Goal: Task Accomplishment & Management: Complete application form

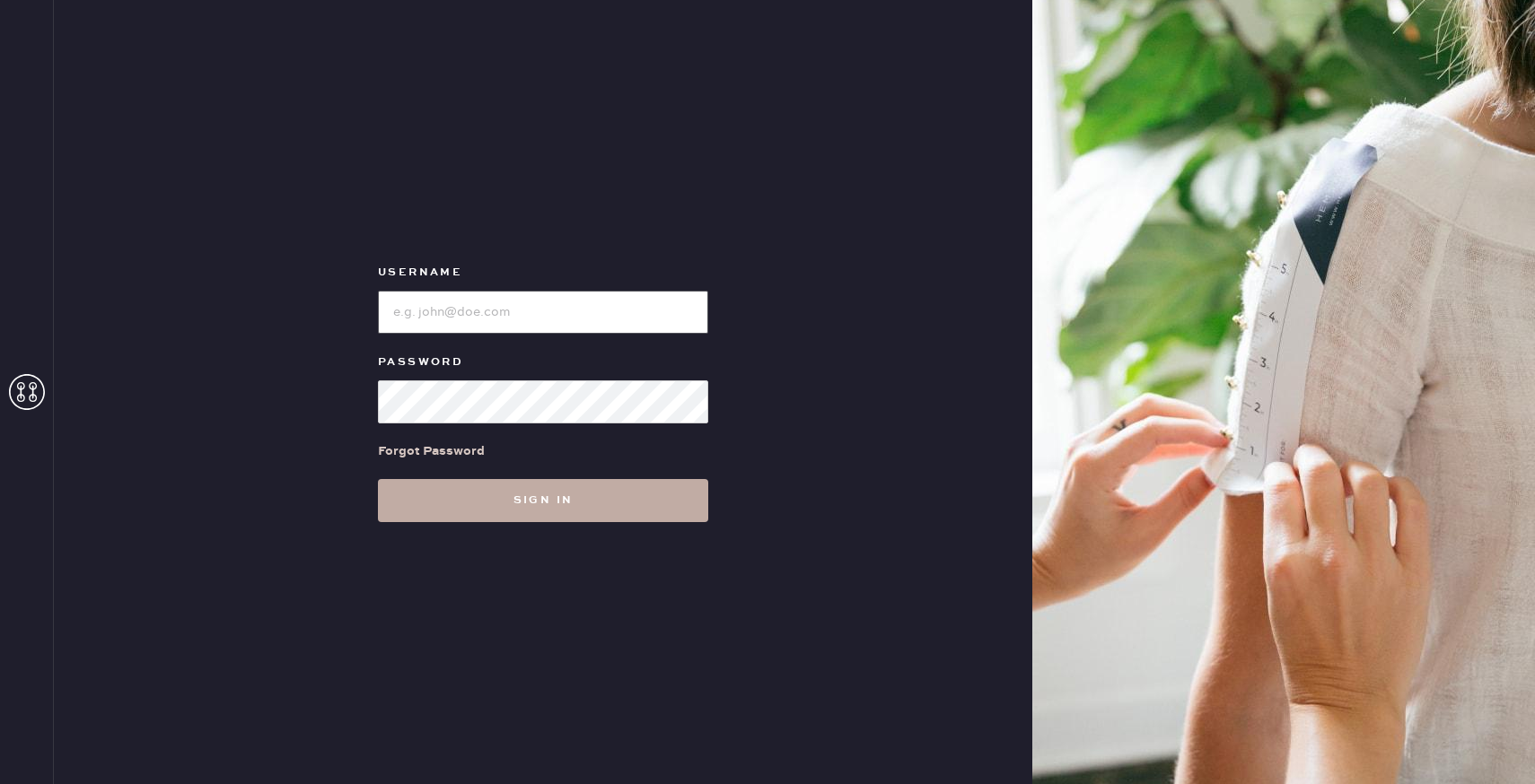
type input "reformationuppereastside"
click at [544, 504] on button "Sign in" at bounding box center [543, 500] width 330 height 43
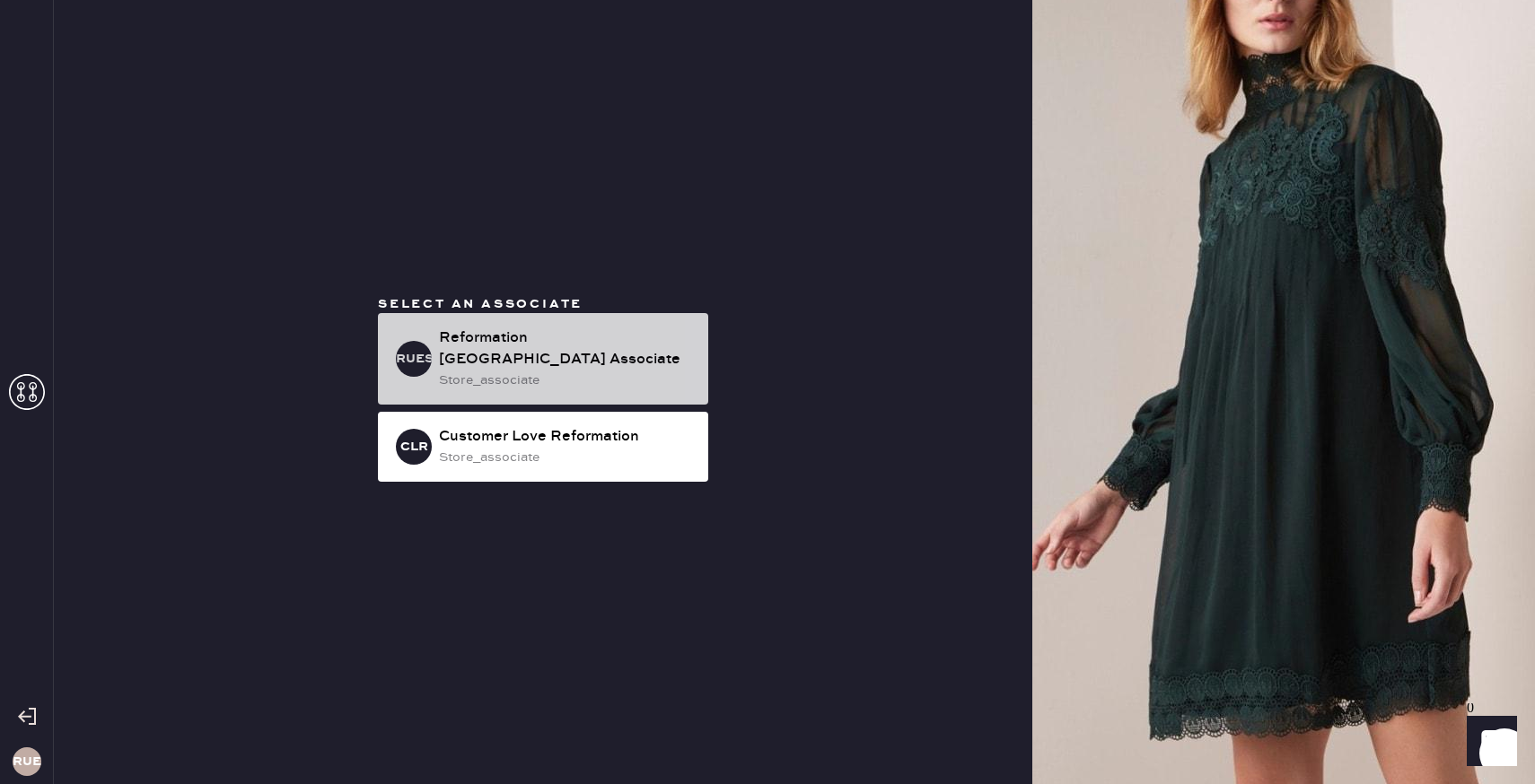
click at [475, 357] on div "Reformation [GEOGRAPHIC_DATA] Associate" at bounding box center [567, 349] width 255 height 43
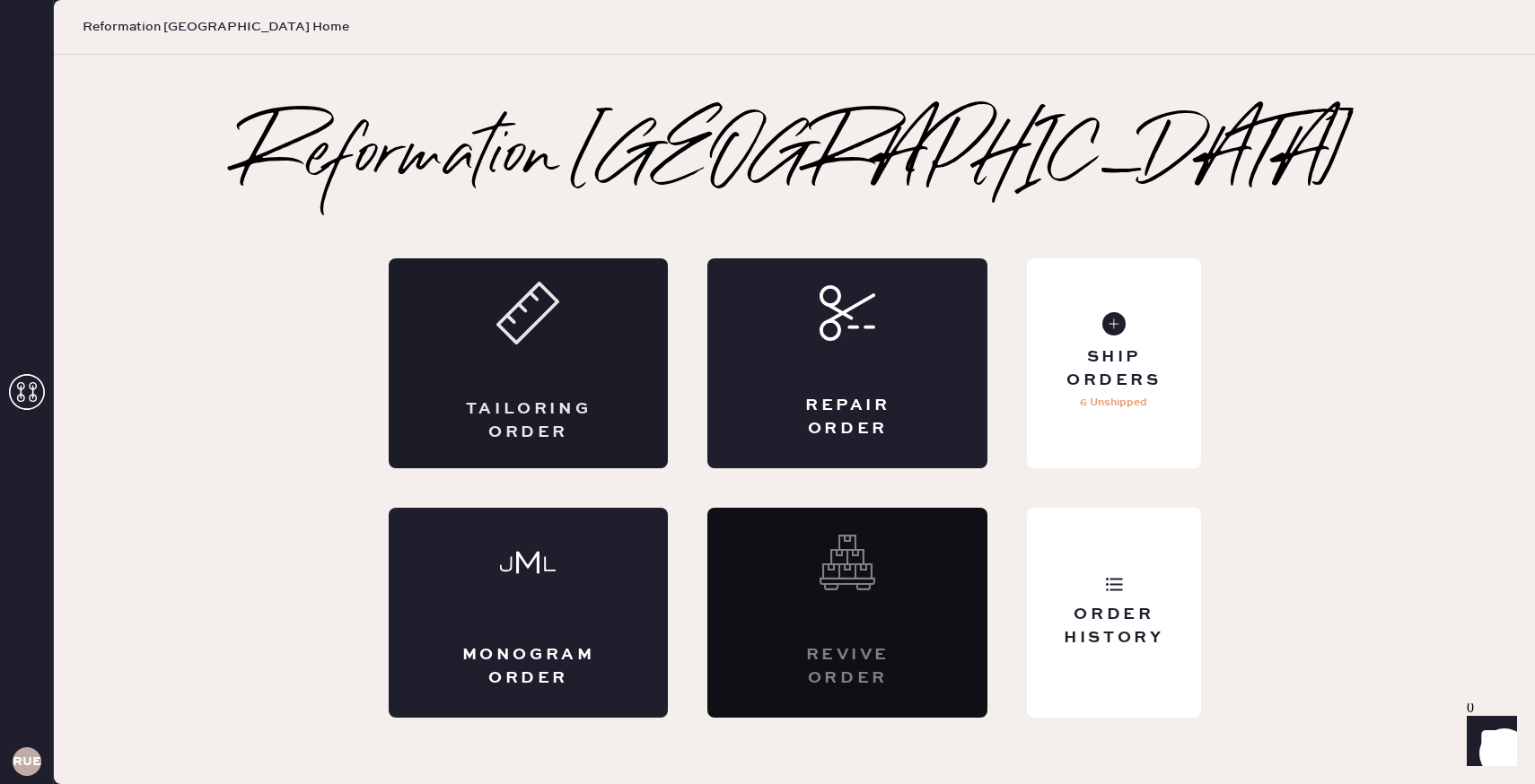
click at [542, 346] on div "Tailoring Order" at bounding box center [528, 363] width 280 height 210
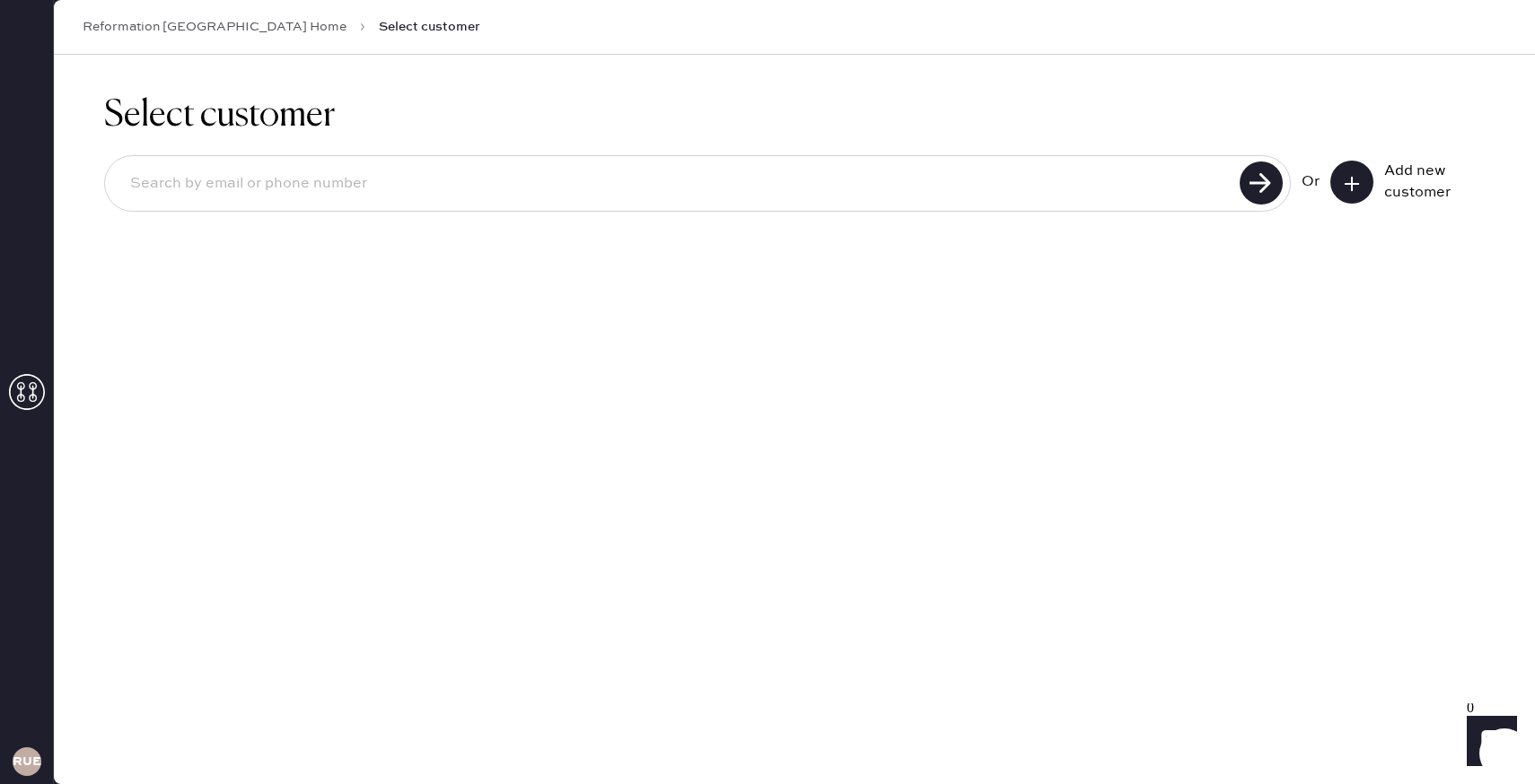
click at [858, 169] on input at bounding box center [675, 184] width 1118 height 41
type input "[EMAIL_ADDRESS][DOMAIN_NAME]"
click at [1268, 178] on use at bounding box center [1262, 183] width 43 height 43
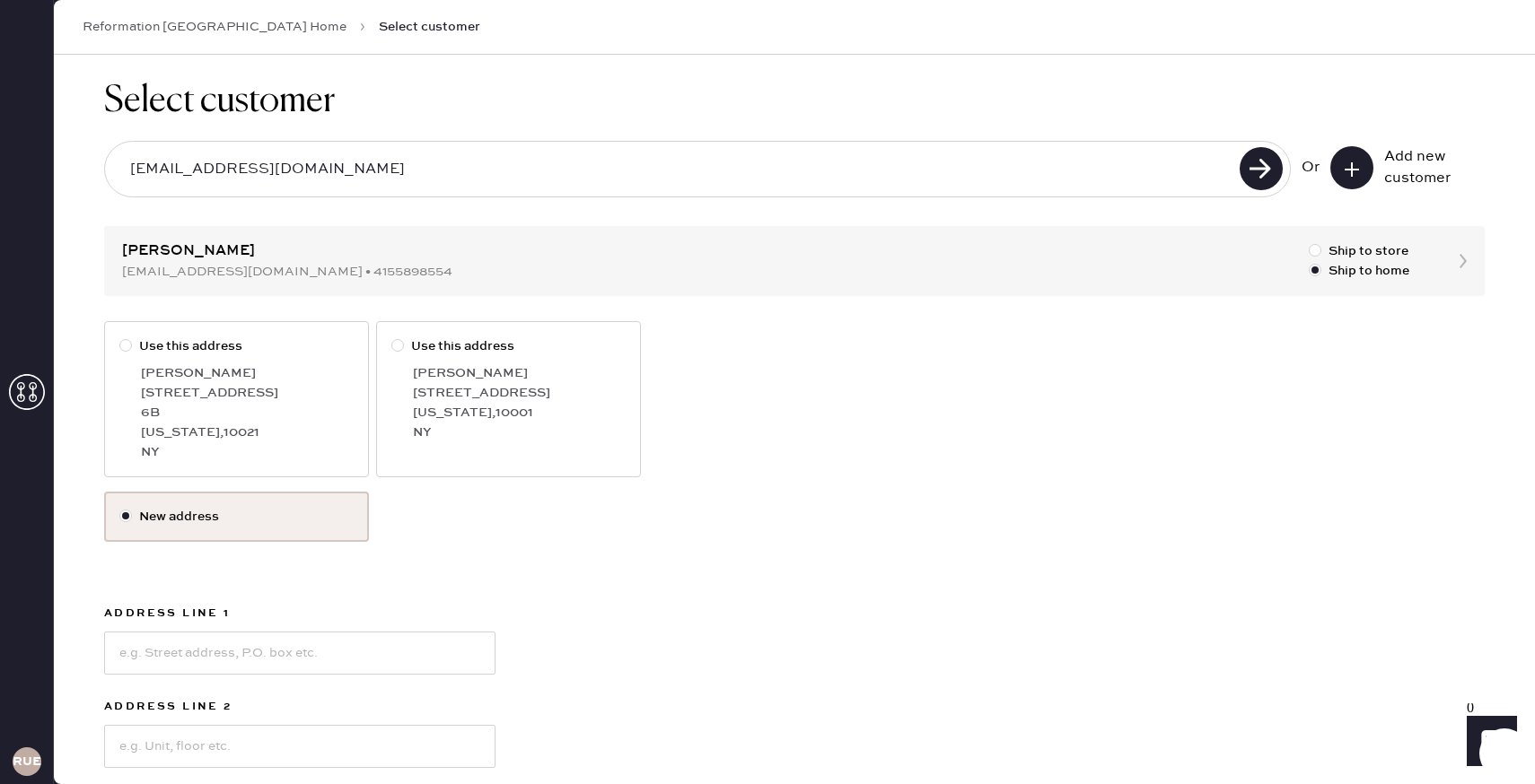
scroll to position [17, 0]
click at [125, 347] on div at bounding box center [125, 342] width 12 height 12
click at [121, 335] on input "Use this address" at bounding box center [120, 334] width 1 height 1
radio input "true"
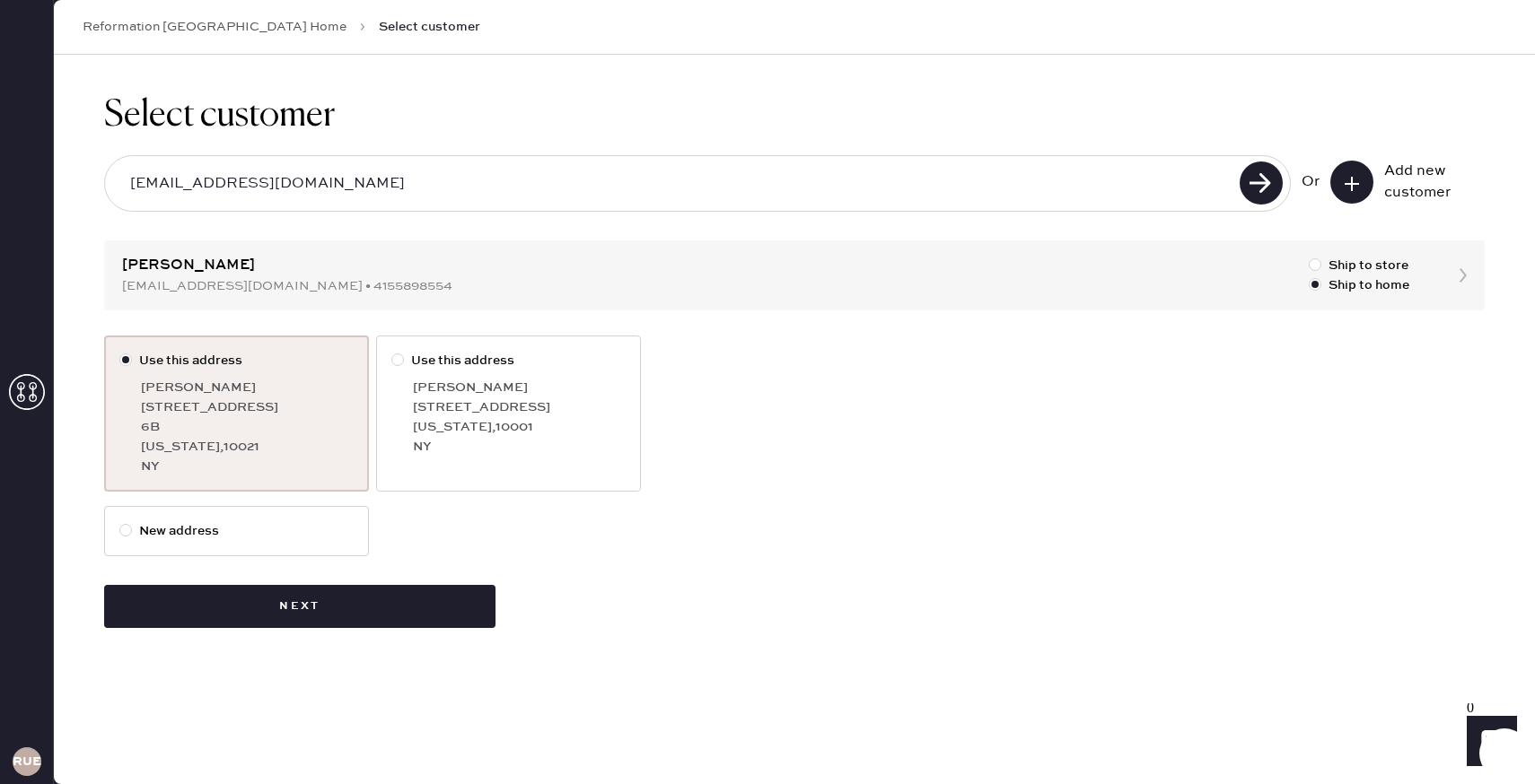
scroll to position [0, 0]
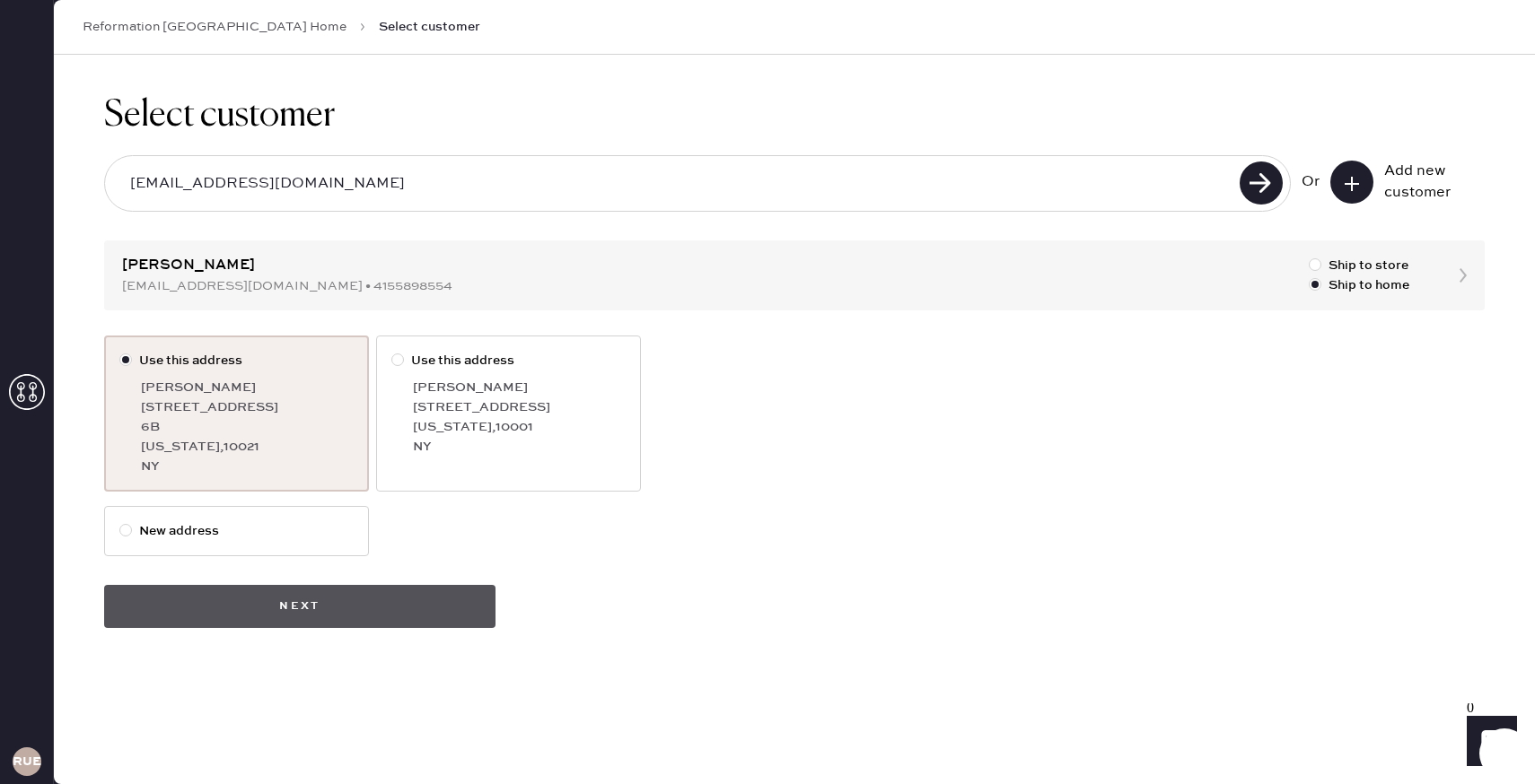
click at [307, 613] on button "Next" at bounding box center [299, 607] width 391 height 43
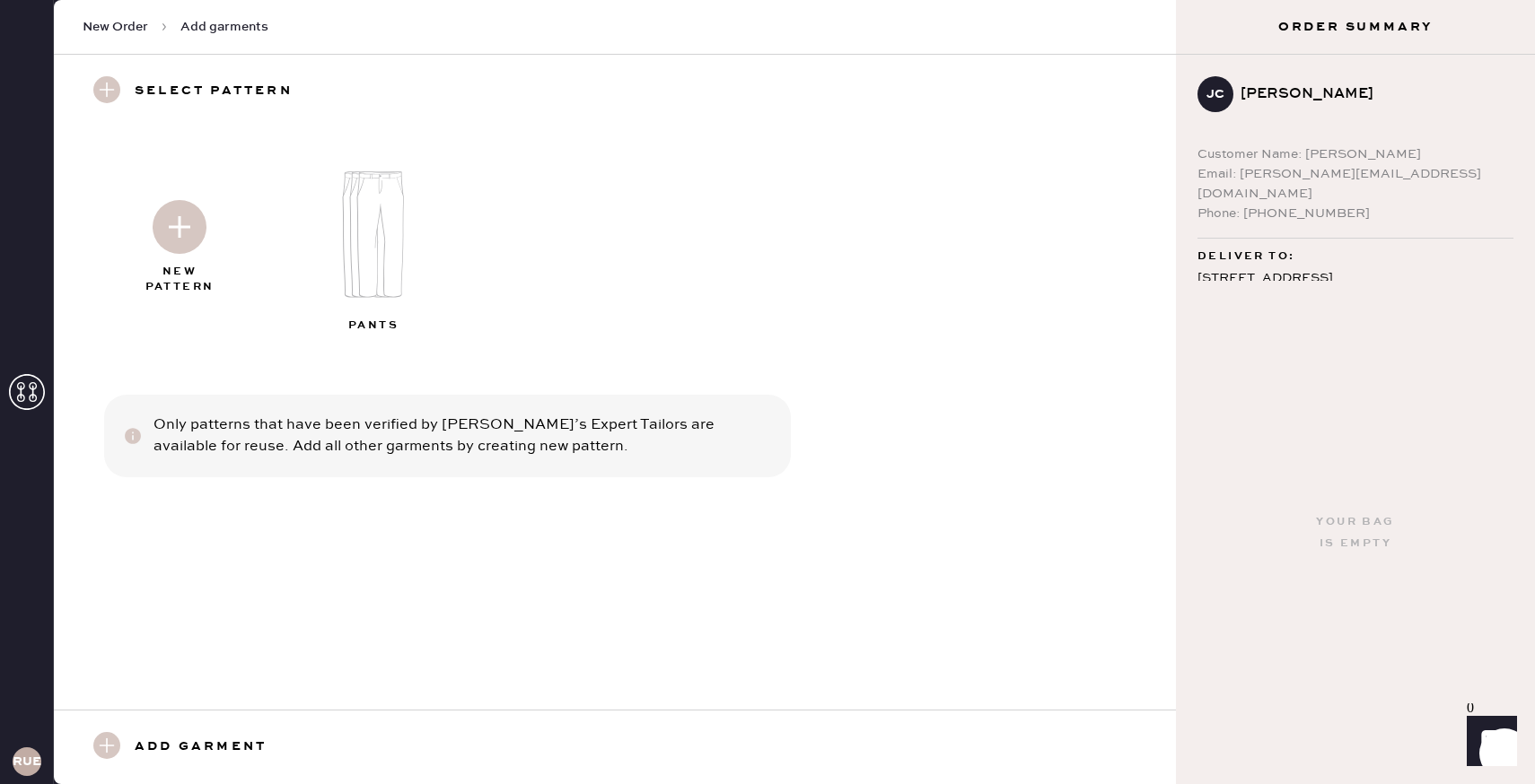
click at [360, 218] on img at bounding box center [381, 235] width 194 height 155
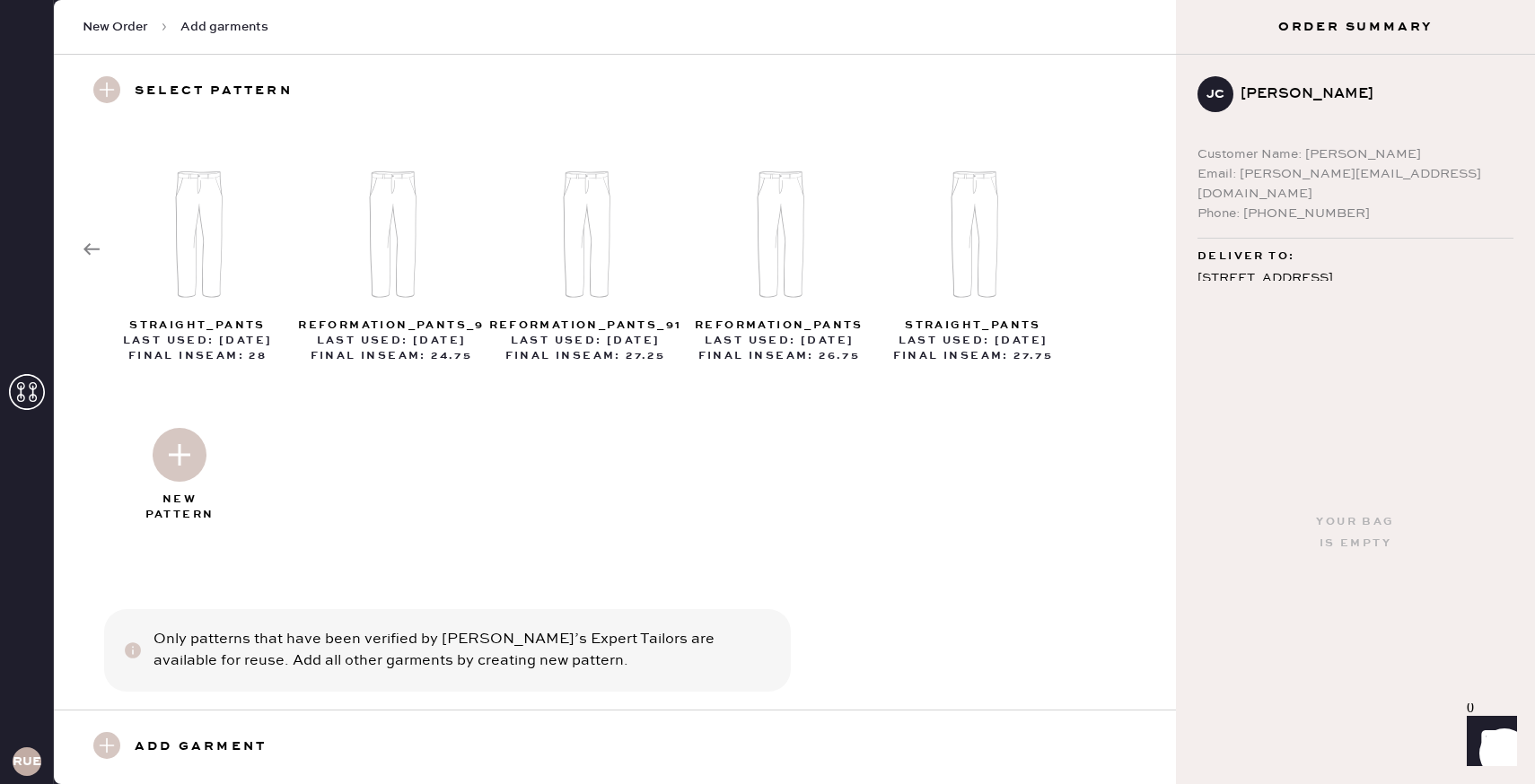
click at [179, 457] on img at bounding box center [179, 454] width 54 height 54
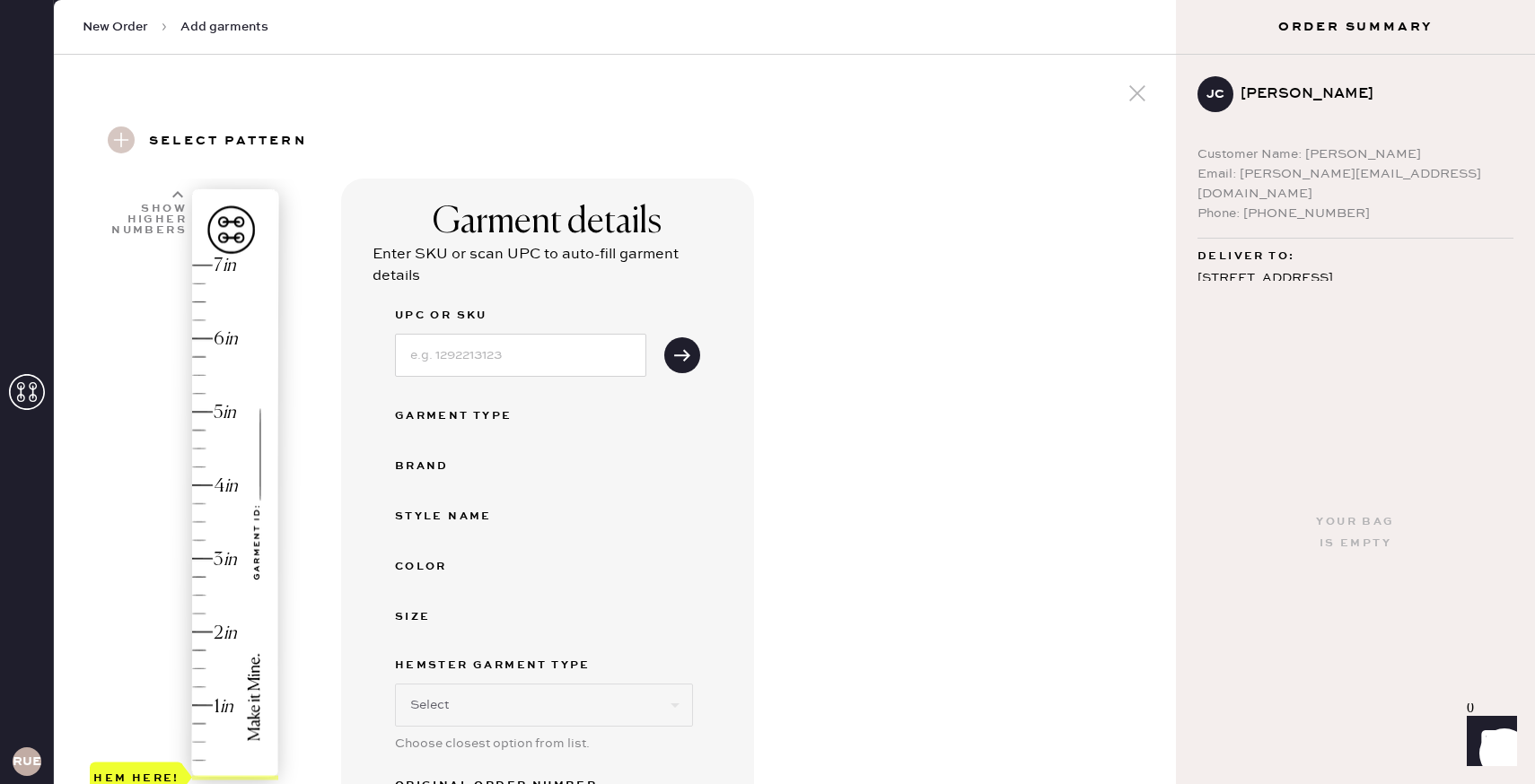
select select "4"
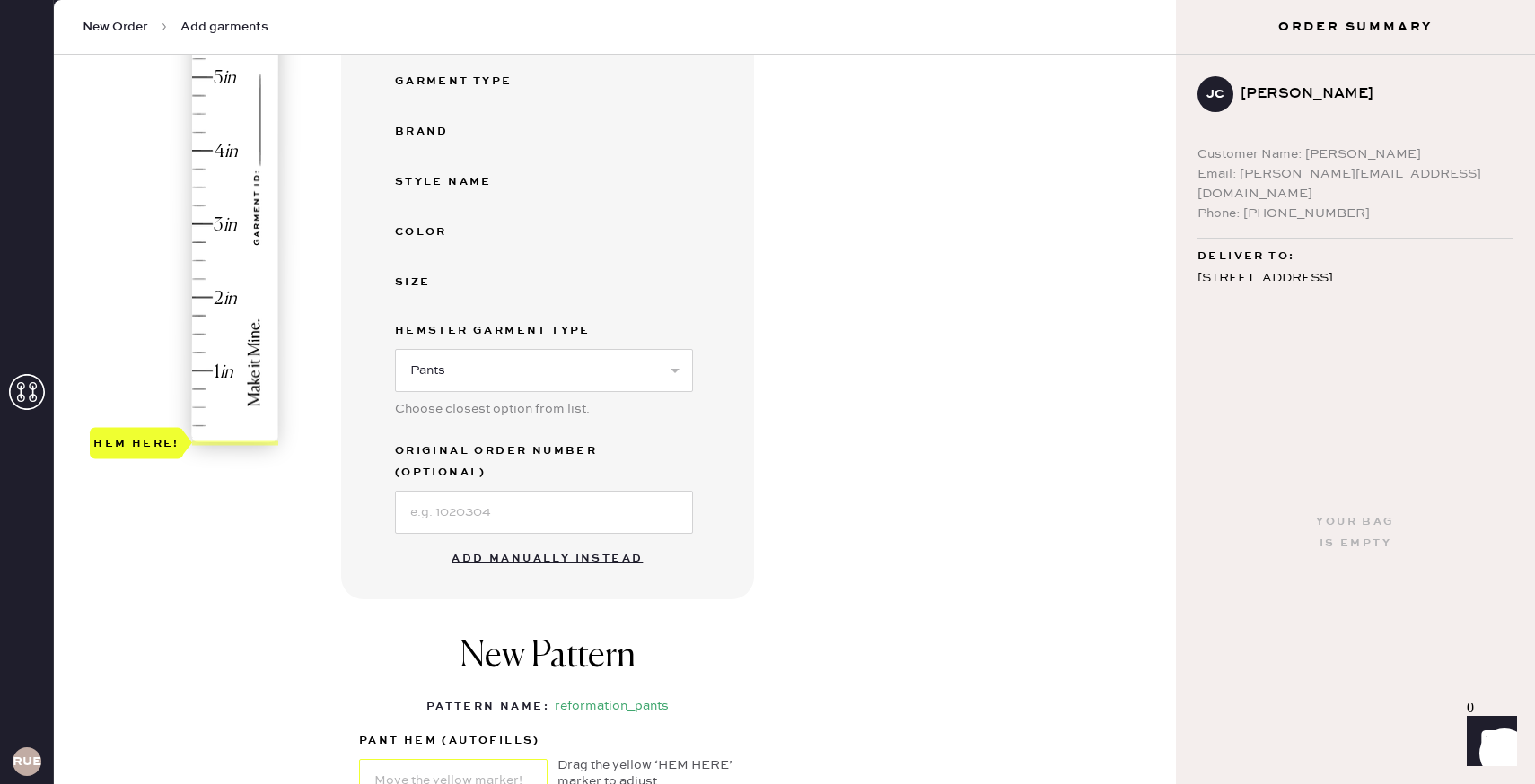
scroll to position [348, 0]
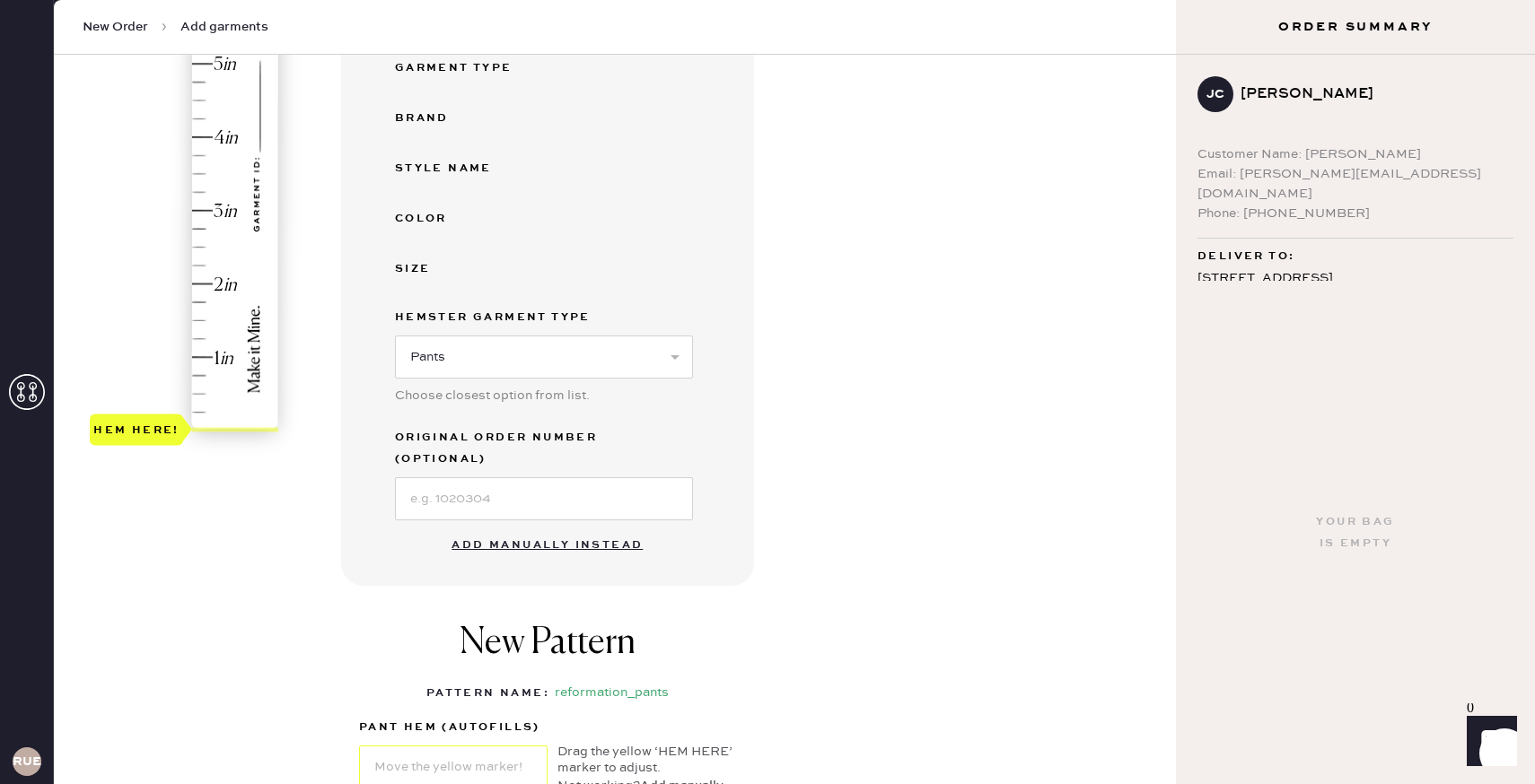
click at [559, 528] on button "Add manually instead" at bounding box center [547, 546] width 213 height 36
select select "4"
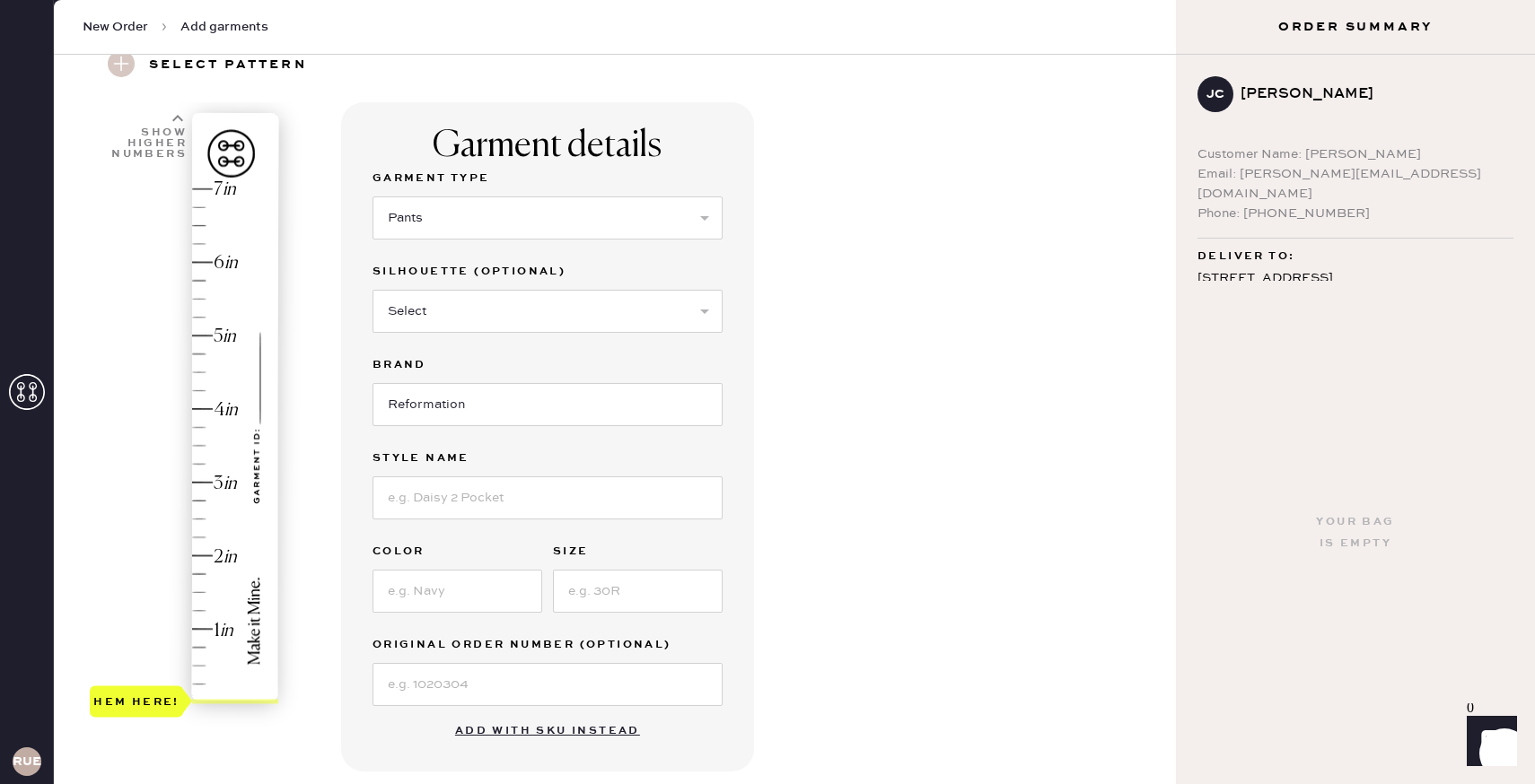
scroll to position [57, 0]
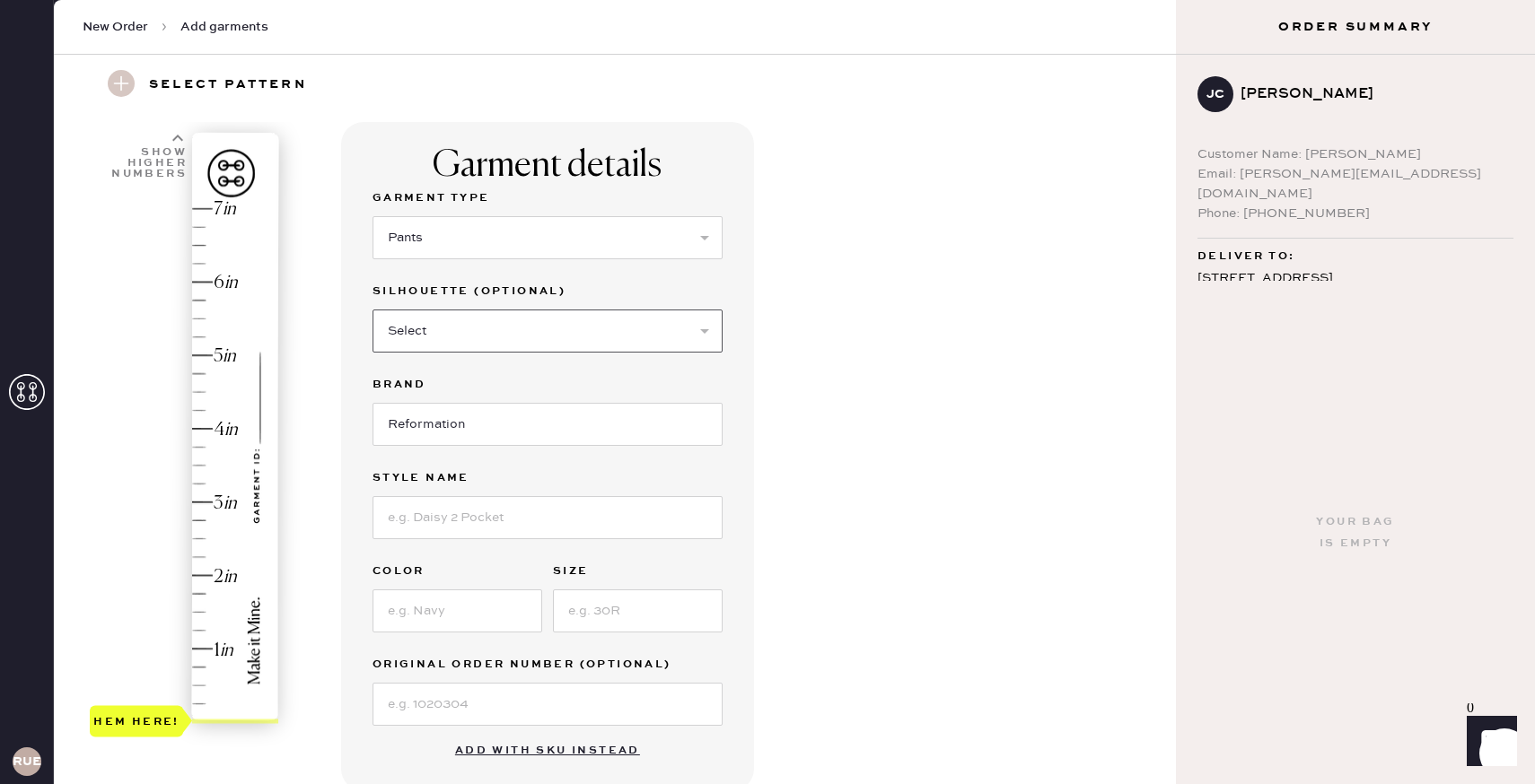
click at [489, 329] on select "Select Joggers Shorts Cropped Flare Boot Cut Straight Skinny Other" at bounding box center [547, 331] width 350 height 43
select select "other"
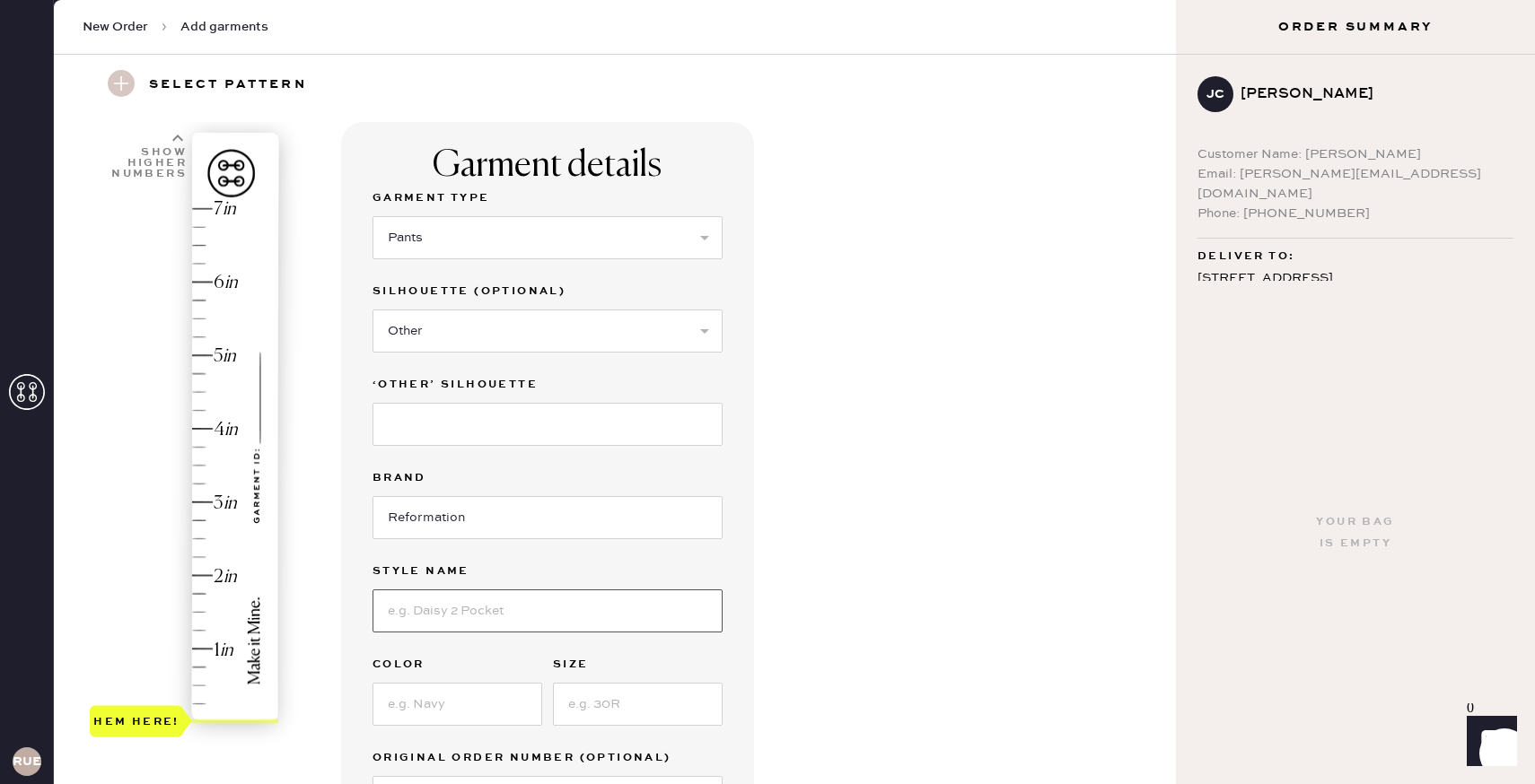
click at [477, 600] on input at bounding box center [547, 611] width 350 height 43
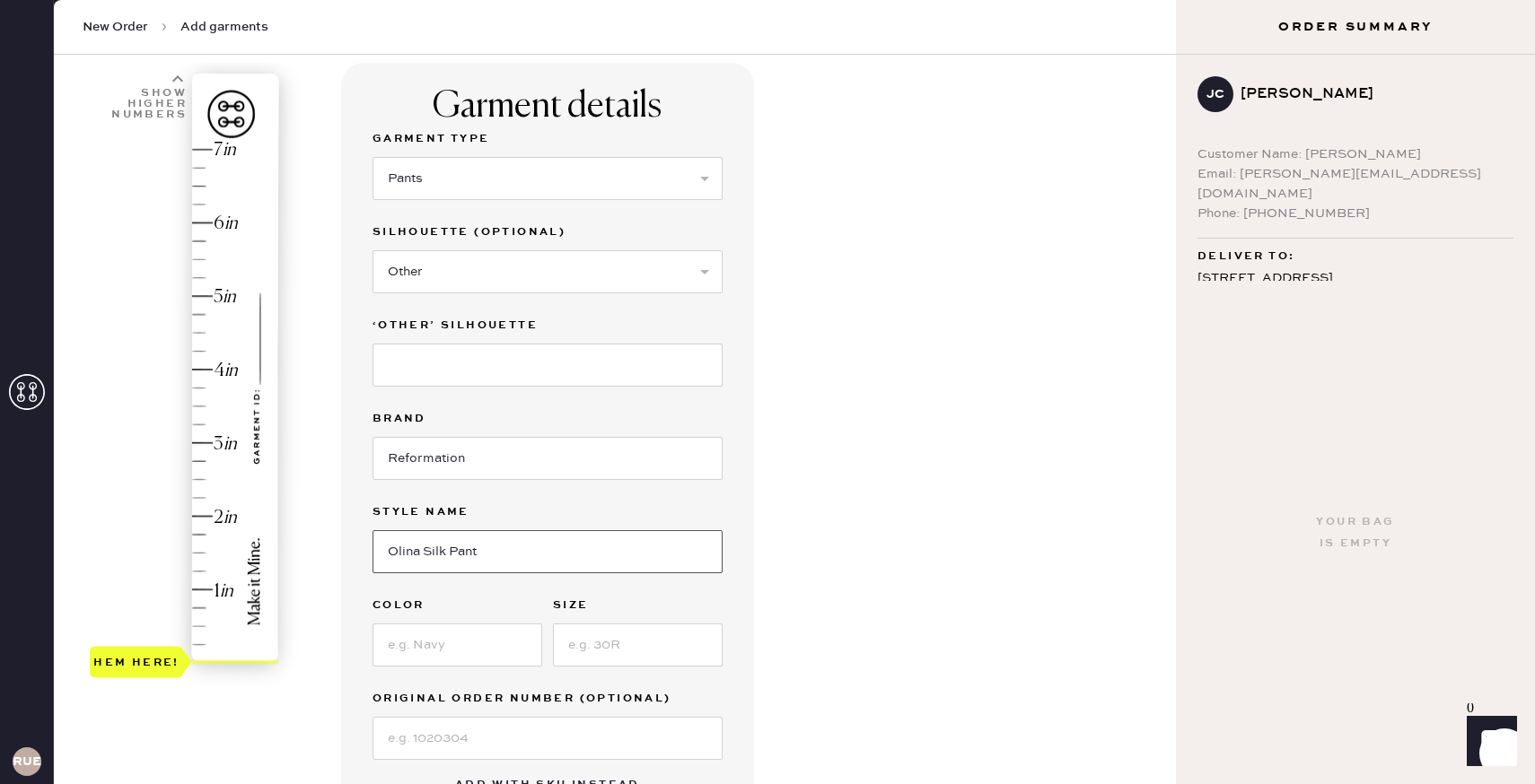
type input "Olina Silk Pant"
click at [469, 653] on input at bounding box center [457, 645] width 170 height 43
type input "Pine Tree"
click at [620, 664] on input at bounding box center [637, 645] width 170 height 43
type input "M"
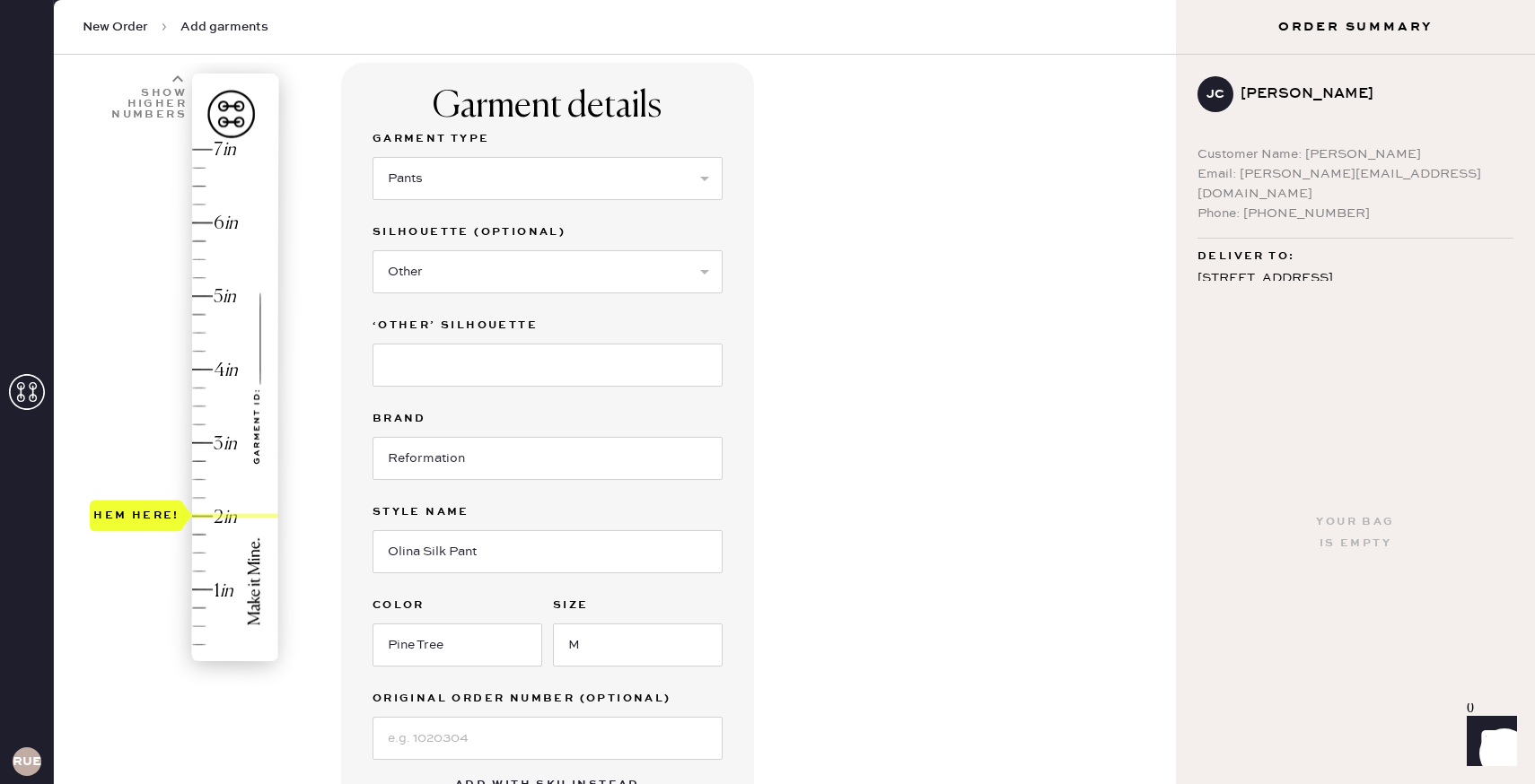
type input "1.75"
drag, startPoint x: 115, startPoint y: 658, endPoint x: 156, endPoint y: 534, distance: 130.6
click at [156, 534] on div "Hem here!" at bounding box center [136, 533] width 86 height 22
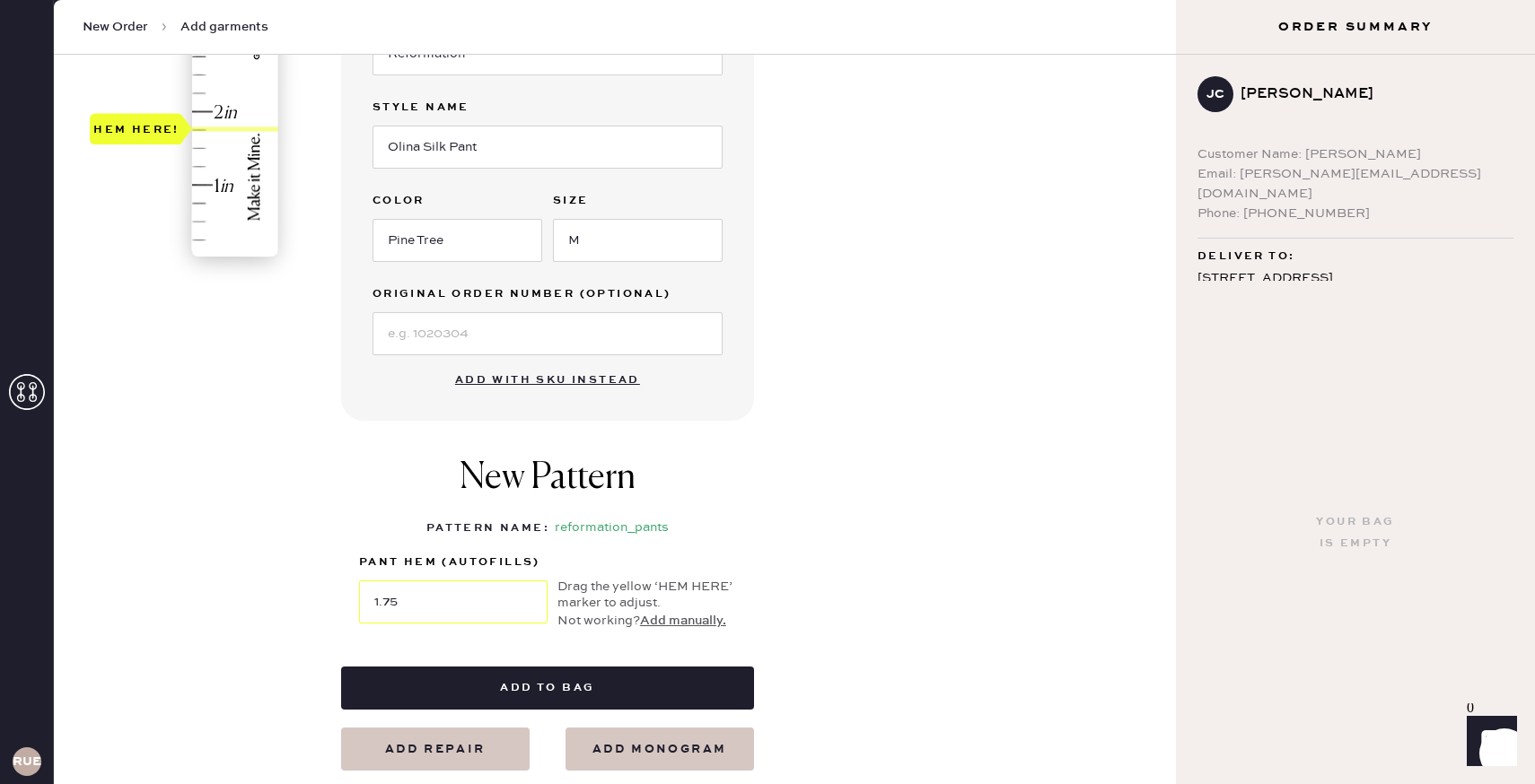
scroll to position [603, 0]
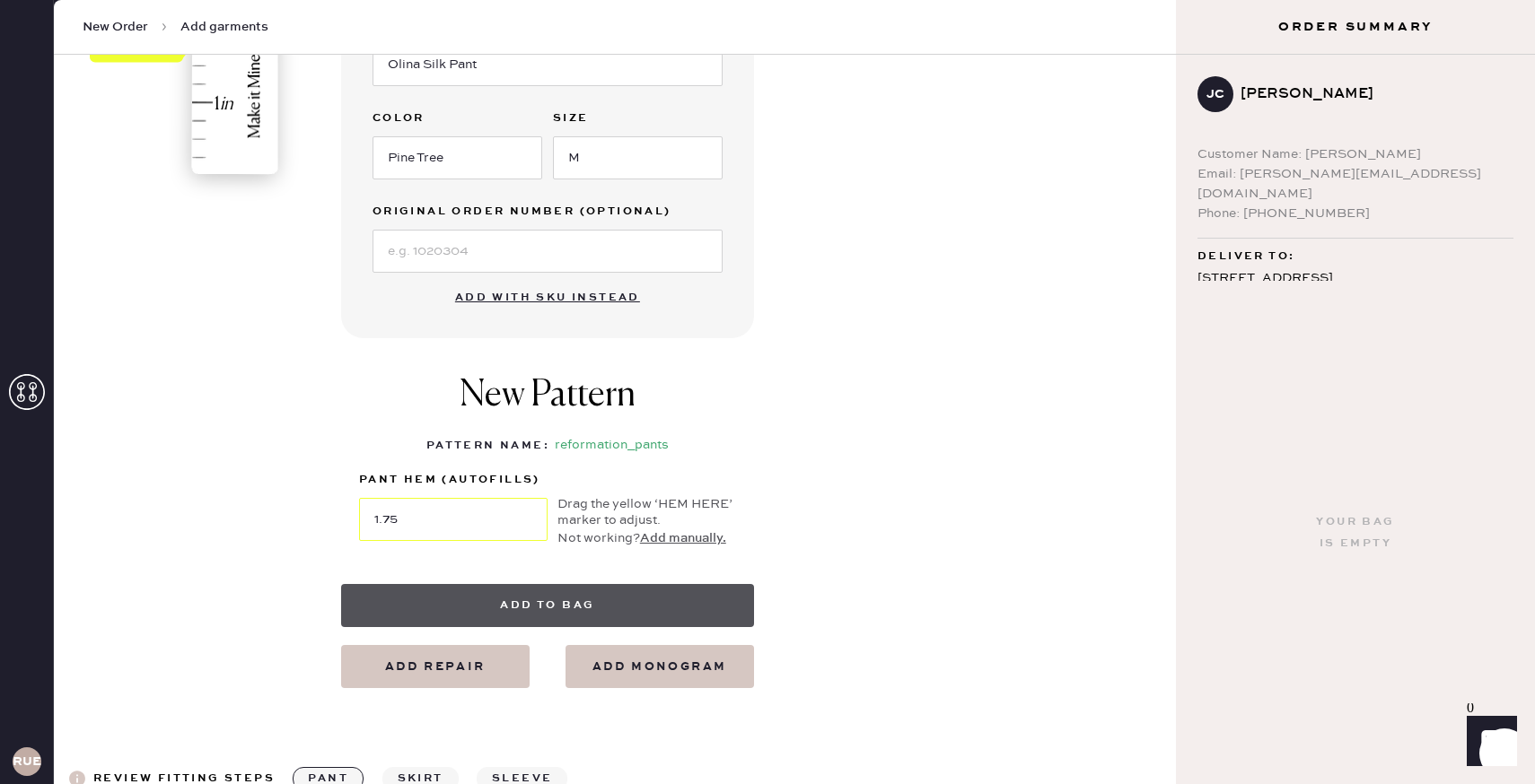
click at [584, 610] on button "Add to bag" at bounding box center [548, 606] width 413 height 43
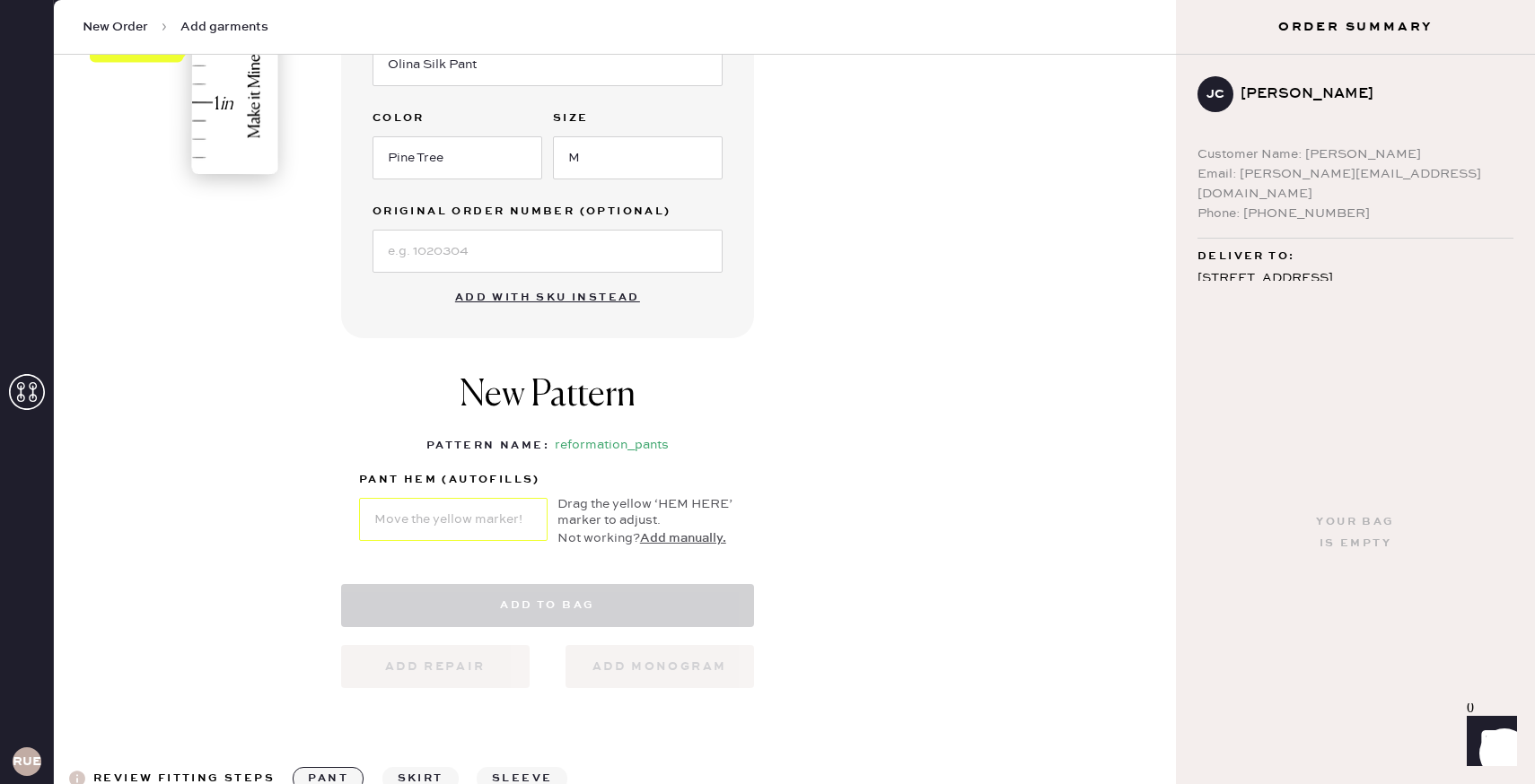
select select "4"
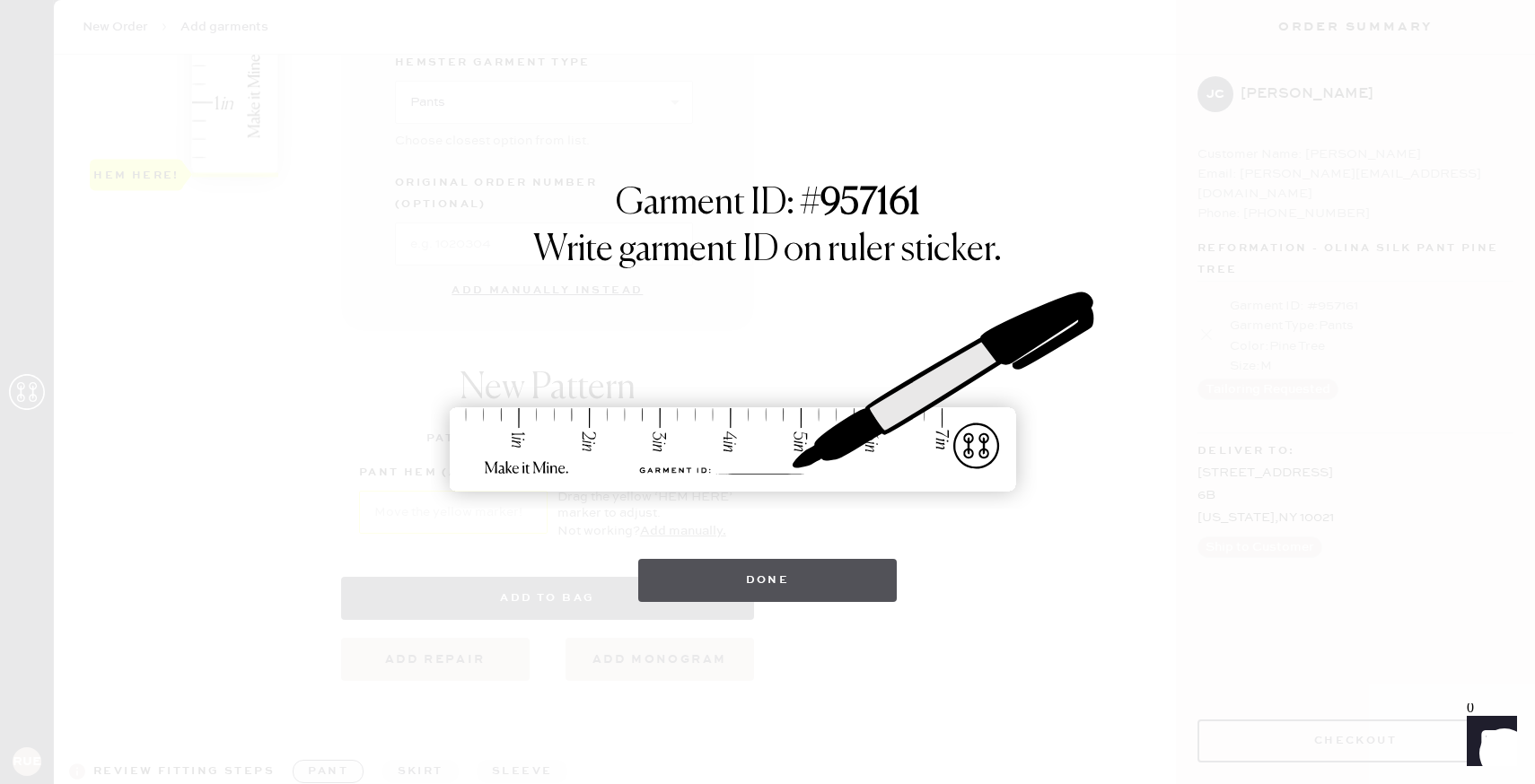
click at [813, 583] on button "Done" at bounding box center [768, 580] width 259 height 43
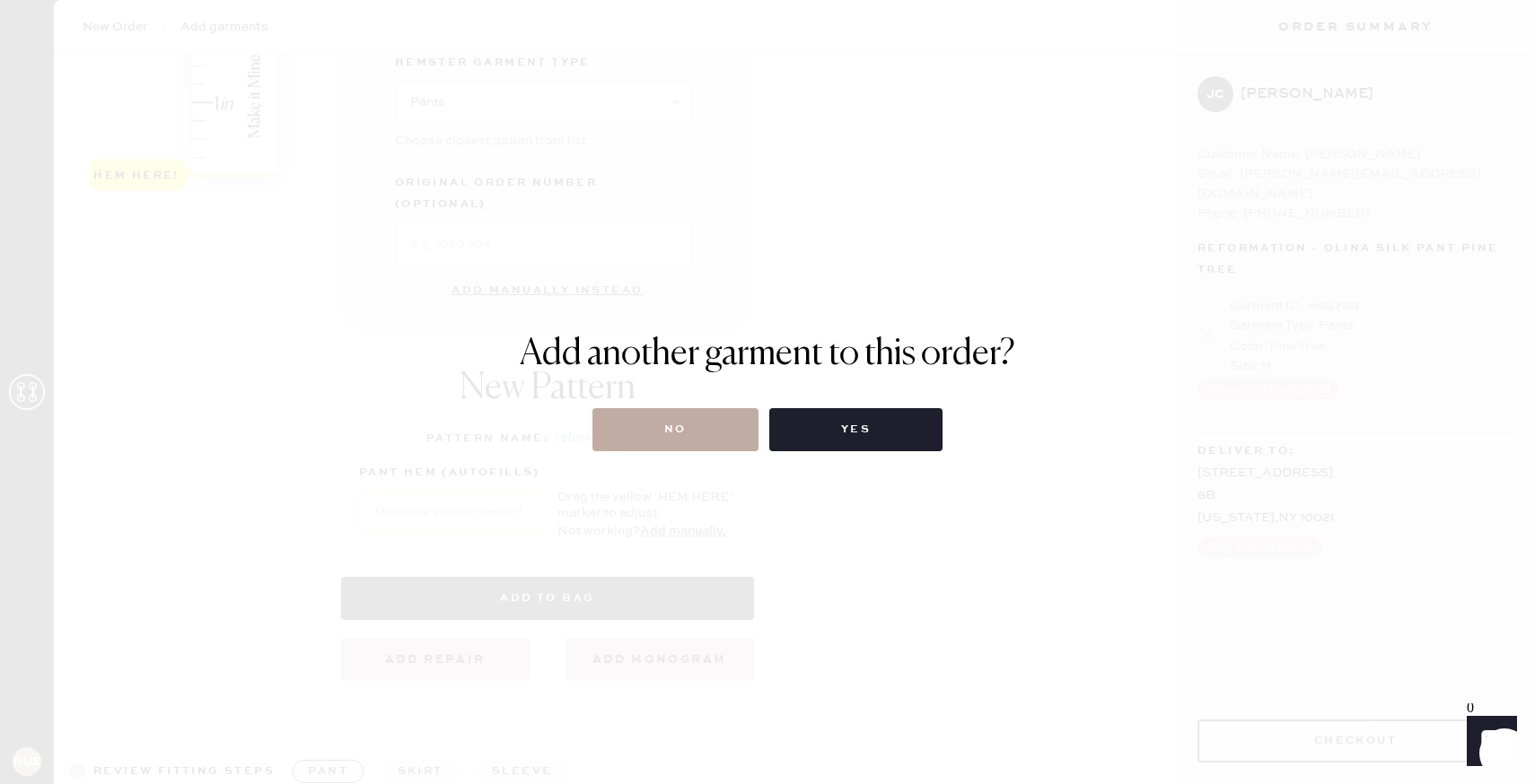
click at [714, 443] on button "No" at bounding box center [675, 430] width 166 height 43
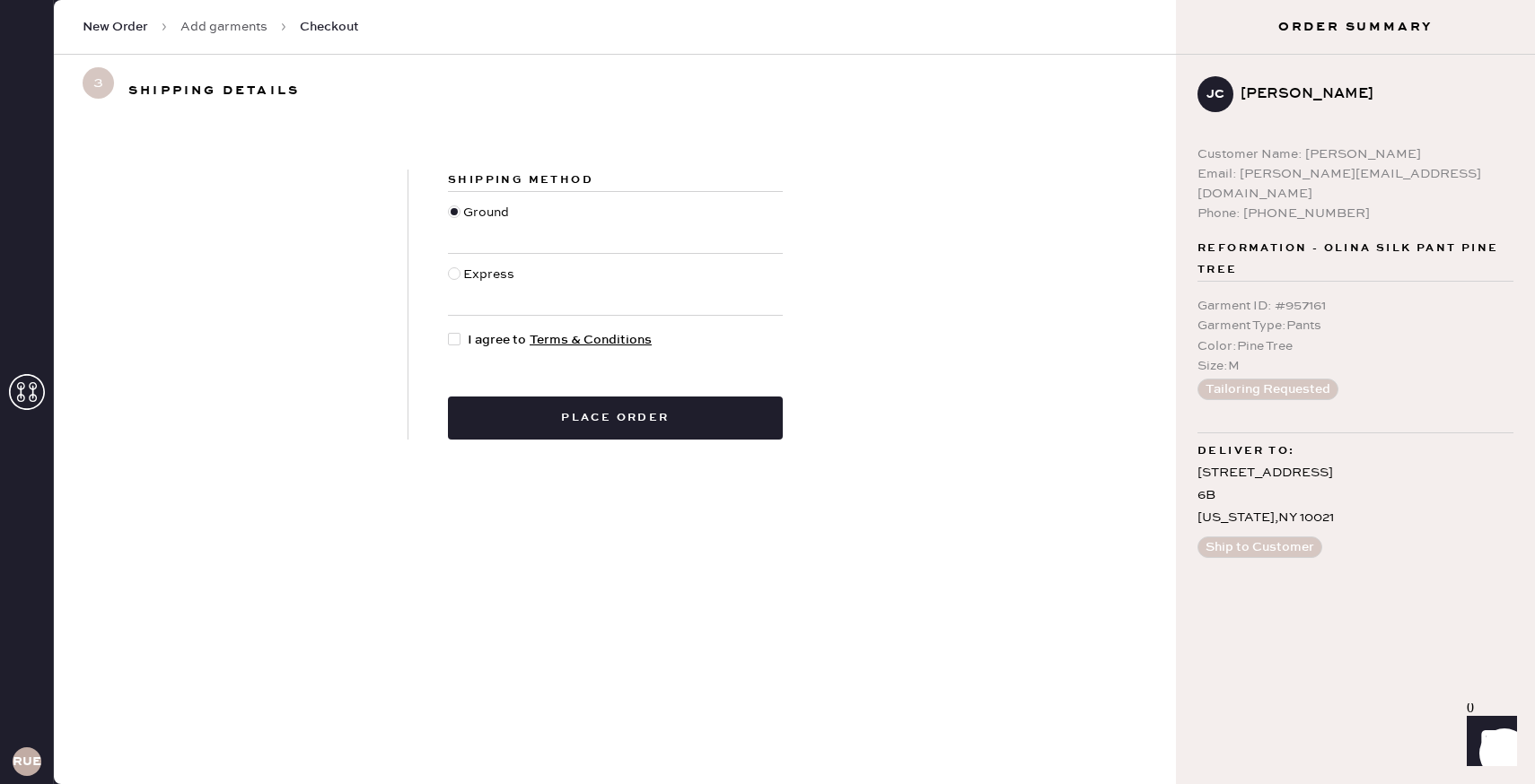
click at [454, 335] on div at bounding box center [454, 338] width 12 height 12
click at [449, 331] on input "I agree to Terms & Conditions" at bounding box center [448, 330] width 1 height 1
checkbox input "true"
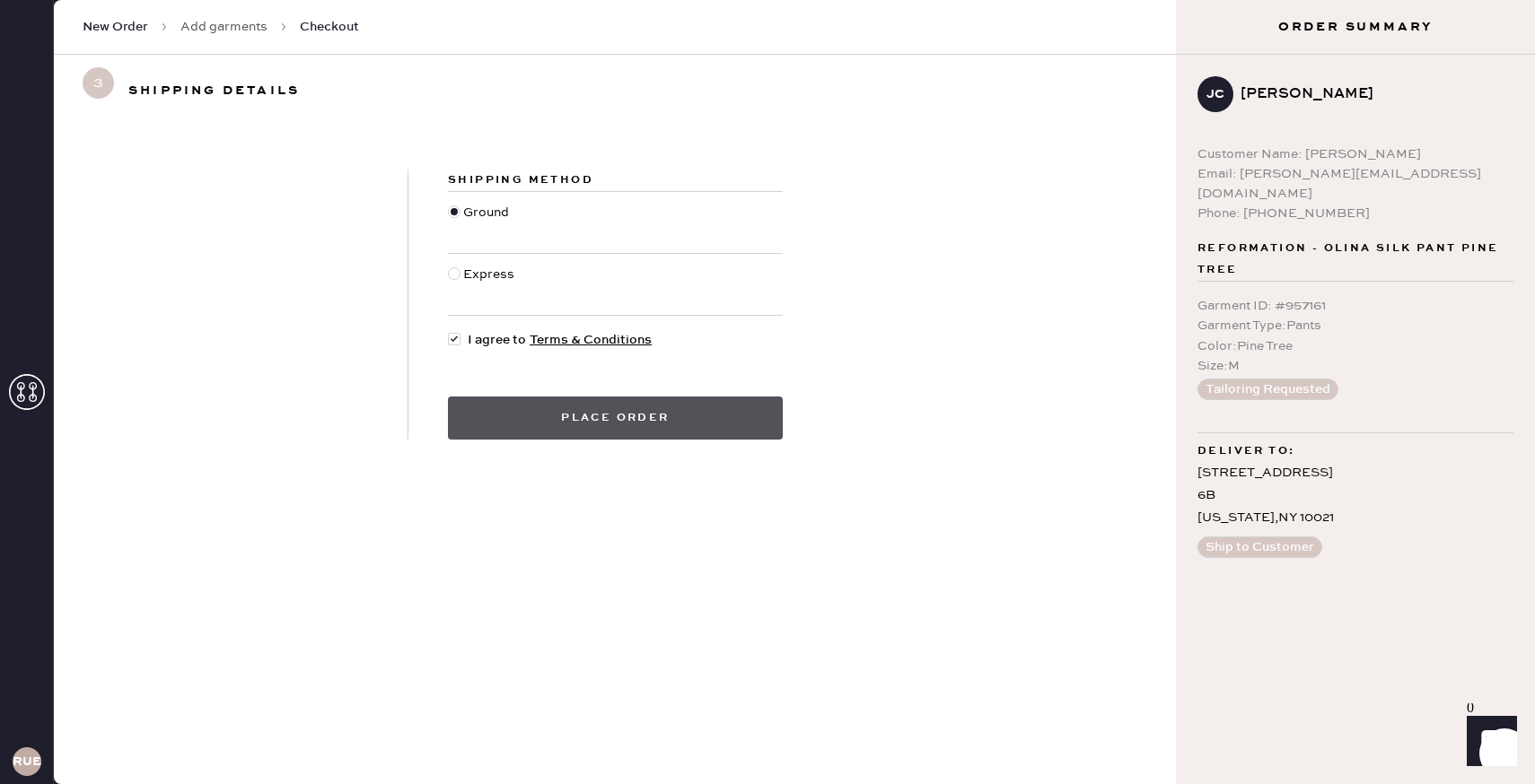
click at [633, 416] on button "Place order" at bounding box center [615, 418] width 335 height 43
